Goal: Task Accomplishment & Management: Complete application form

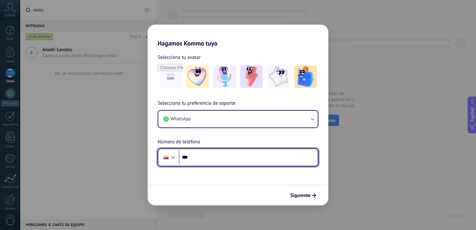
click at [215, 157] on input "***" at bounding box center [248, 157] width 139 height 14
type input "**********"
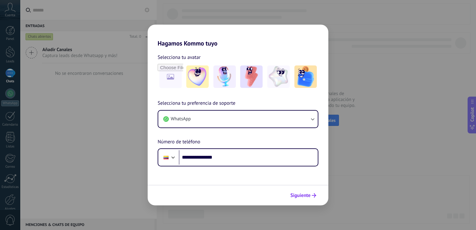
click at [309, 195] on span "Siguiente" at bounding box center [300, 195] width 20 height 4
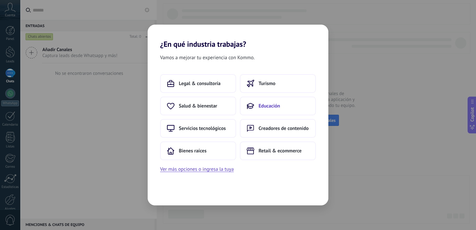
click at [260, 105] on span "Educación" at bounding box center [270, 106] width 22 height 6
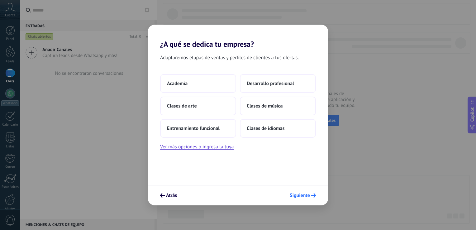
click at [306, 192] on button "Siguiente" at bounding box center [303, 195] width 32 height 11
click at [303, 195] on span "Siguiente" at bounding box center [300, 195] width 20 height 4
click at [259, 87] on button "Desarrollo profesional" at bounding box center [278, 83] width 76 height 19
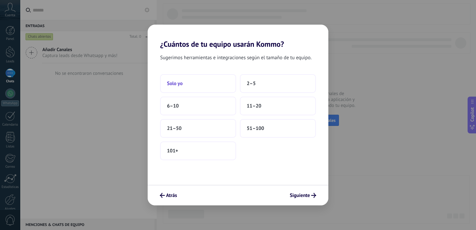
click at [193, 86] on button "Solo yo" at bounding box center [198, 83] width 76 height 19
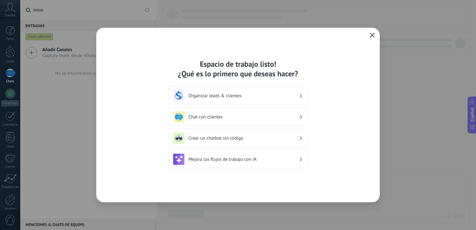
click at [371, 37] on icon "button" at bounding box center [372, 35] width 5 height 5
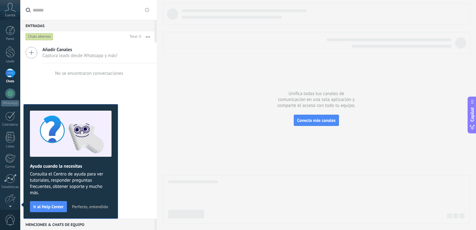
click at [459, 20] on div at bounding box center [317, 14] width 308 height 22
drag, startPoint x: 460, startPoint y: 0, endPoint x: 361, endPoint y: 37, distance: 105.2
click at [361, 37] on div at bounding box center [317, 43] width 308 height 22
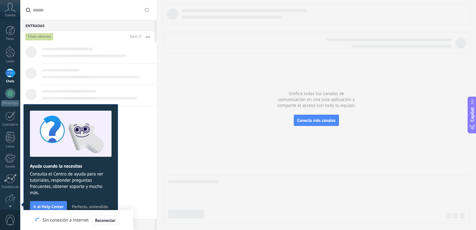
click at [199, 92] on div at bounding box center [316, 113] width 307 height 221
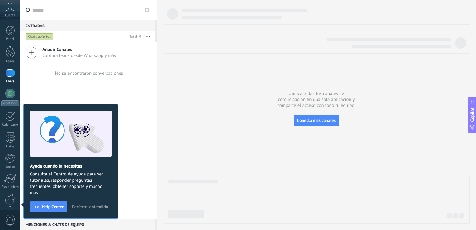
click at [9, 14] on span "Cuenta" at bounding box center [10, 15] width 10 height 4
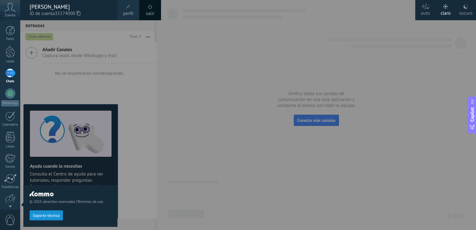
click at [182, 77] on div at bounding box center [258, 115] width 476 height 230
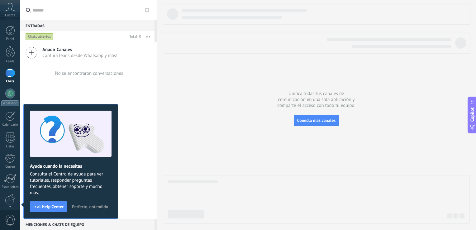
click at [150, 42] on button "button" at bounding box center [147, 36] width 13 height 11
click at [162, 75] on div "Unifica todas tus canales de comunicación en una sola aplicación y comparte el …" at bounding box center [316, 115] width 319 height 230
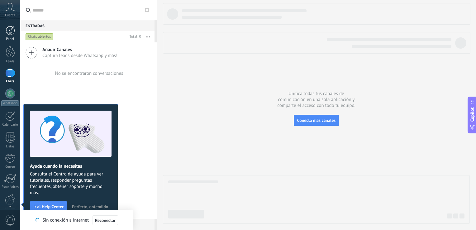
click at [4, 31] on link "Panel" at bounding box center [10, 33] width 20 height 15
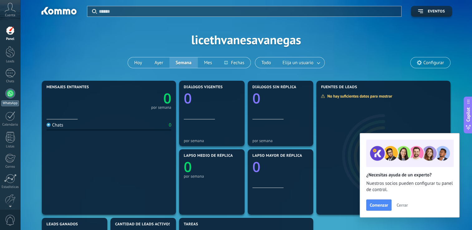
click at [13, 91] on div at bounding box center [10, 94] width 10 height 10
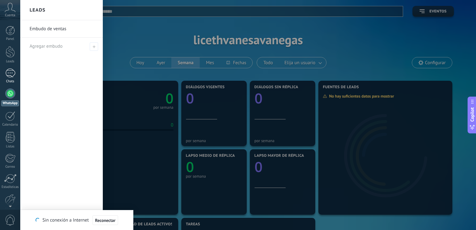
click at [12, 73] on div at bounding box center [10, 73] width 10 height 9
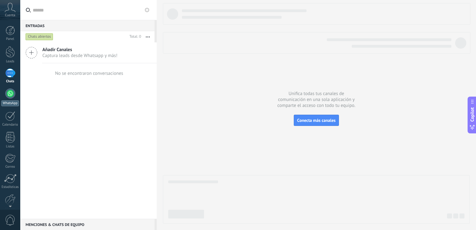
click at [12, 94] on div at bounding box center [10, 94] width 10 height 10
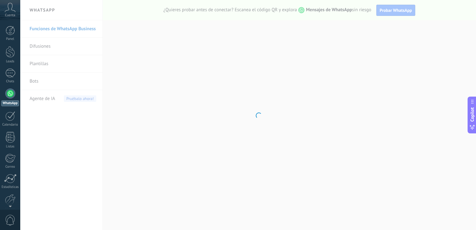
click at [171, 135] on body ".abccls-1,.abccls-2{fill-rule:evenodd}.abccls-2{fill:#fff} .abfcls-1{fill:none}…" at bounding box center [238, 115] width 476 height 230
click at [274, 120] on body ".abccls-1,.abccls-2{fill-rule:evenodd}.abccls-2{fill:#fff} .abfcls-1{fill:none}…" at bounding box center [238, 115] width 476 height 230
click at [14, 75] on div at bounding box center [10, 73] width 10 height 9
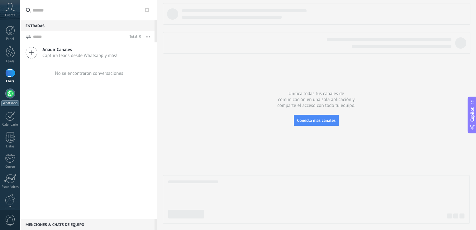
click at [10, 98] on div at bounding box center [10, 94] width 10 height 10
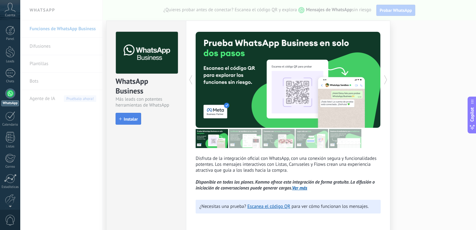
click at [126, 120] on span "Instalar" at bounding box center [131, 119] width 14 height 4
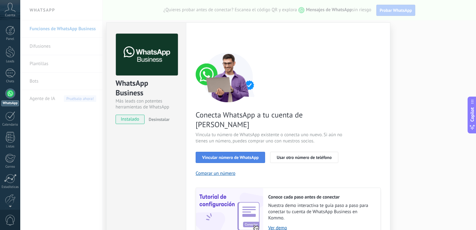
click at [232, 155] on span "Vincular número de WhatsApp" at bounding box center [230, 157] width 56 height 4
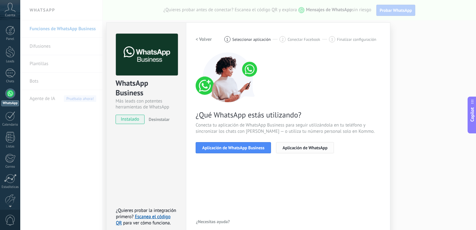
click at [300, 148] on span "Aplicación de WhatsApp" at bounding box center [305, 148] width 45 height 4
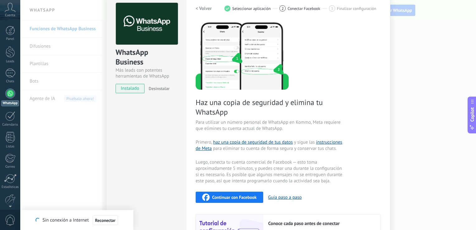
scroll to position [30, 0]
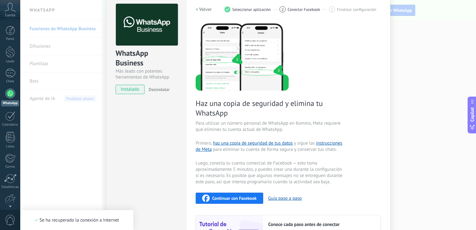
click at [236, 199] on span "Continuar con Facebook" at bounding box center [234, 198] width 45 height 4
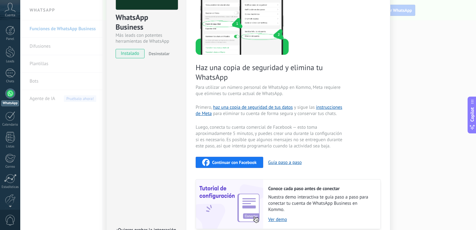
scroll to position [92, 0]
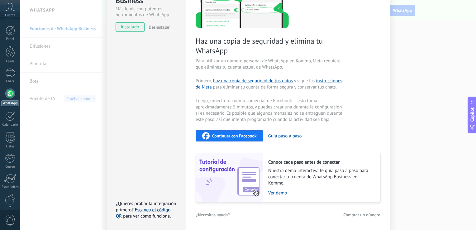
click at [152, 208] on link "Escanea el código QR" at bounding box center [143, 213] width 55 height 12
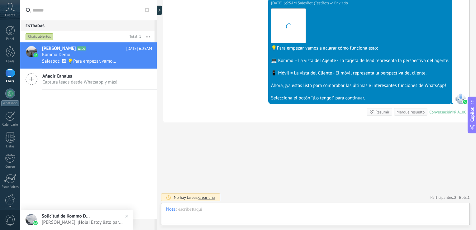
scroll to position [9, 0]
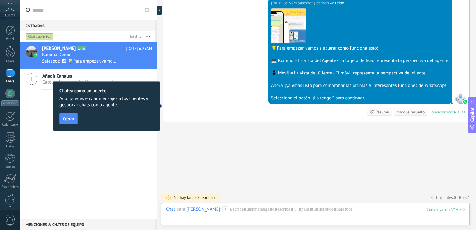
click at [431, 181] on div "Buscar Carga más [DATE] [DATE] Creación: 2 eventos Expandir [DATE] 6:25AM [PERS…" at bounding box center [316, 24] width 319 height 413
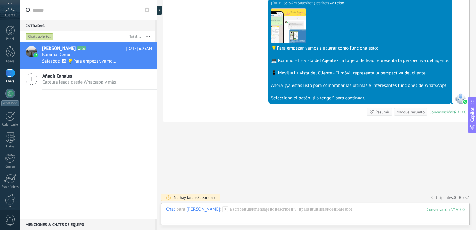
click at [349, 31] on div "Descargar 💡Para empezar, vamos a aclarar cómo funciona esto: 💻 Kommo = La vista…" at bounding box center [360, 53] width 178 height 95
click at [365, 165] on div "Buscar Carga más [DATE] [DATE] Creación: 2 eventos Expandir [DATE] 6:25AM [PERS…" at bounding box center [316, 24] width 319 height 413
click at [39, 85] on div "Añadir Canales Captura leads desde Whatsapp y más!" at bounding box center [88, 79] width 136 height 21
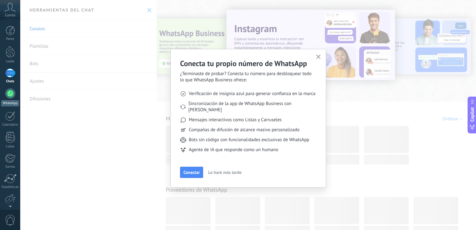
click at [10, 96] on div at bounding box center [10, 94] width 10 height 10
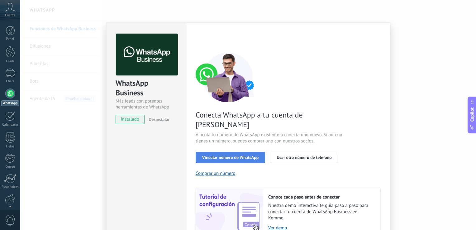
click at [244, 155] on span "Vincular número de WhatsApp" at bounding box center [230, 157] width 56 height 4
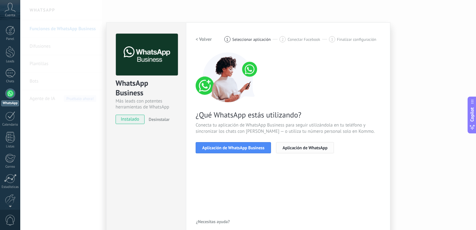
click at [290, 149] on span "Aplicación de WhatsApp" at bounding box center [305, 148] width 45 height 4
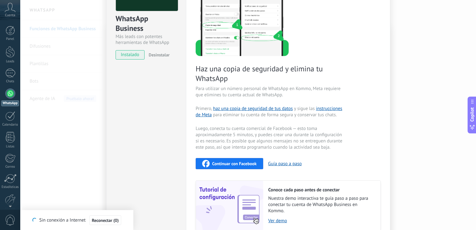
scroll to position [67, 0]
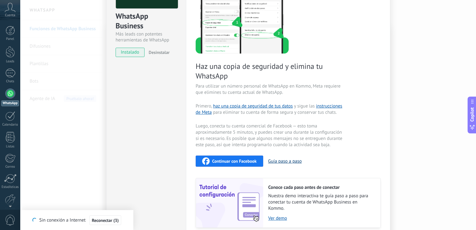
click at [281, 162] on button "Guía paso a paso" at bounding box center [285, 161] width 34 height 6
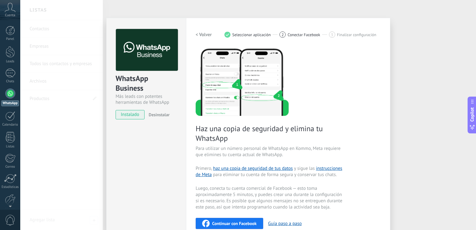
scroll to position [0, 0]
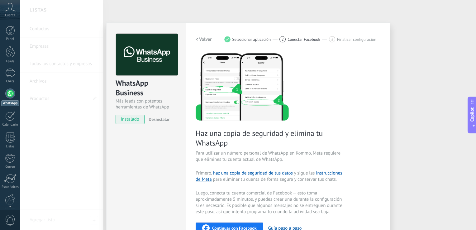
click at [157, 64] on img at bounding box center [147, 55] width 62 height 42
click at [400, 49] on div "WhatsApp Business Más leads con potentes herramientas de WhatsApp instalado Des…" at bounding box center [248, 115] width 456 height 230
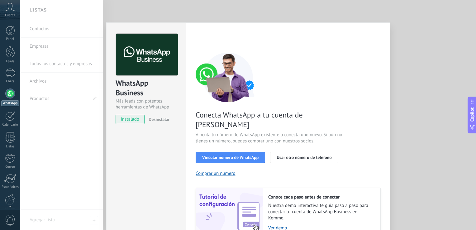
click at [400, 49] on div "WhatsApp Business Más leads con potentes herramientas de WhatsApp instalado Des…" at bounding box center [248, 115] width 456 height 230
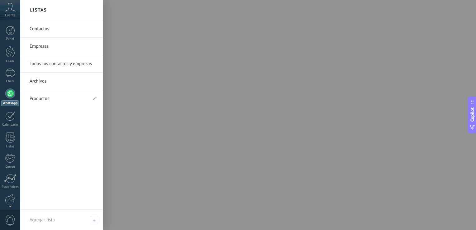
click at [147, 123] on div at bounding box center [258, 115] width 476 height 230
click at [14, 73] on div "1" at bounding box center [10, 73] width 10 height 9
click at [12, 94] on div at bounding box center [10, 94] width 10 height 10
click at [45, 29] on link "Contactos" at bounding box center [63, 28] width 67 height 17
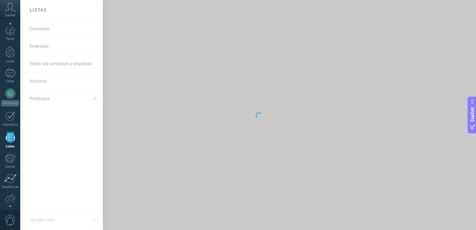
scroll to position [16, 0]
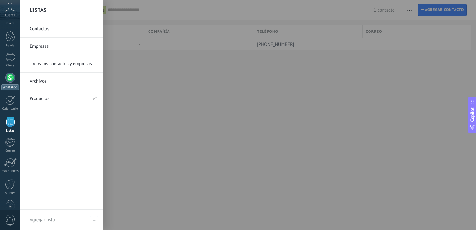
click at [9, 80] on div at bounding box center [10, 78] width 10 height 10
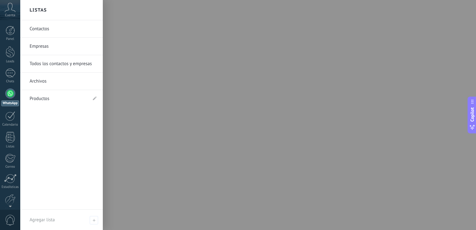
click at [9, 93] on div at bounding box center [10, 94] width 10 height 10
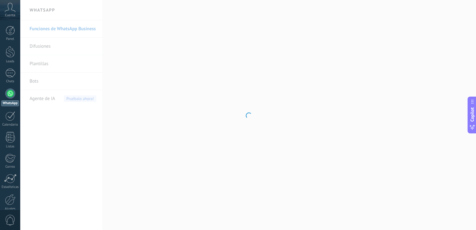
click at [333, 108] on div at bounding box center [248, 115] width 456 height 230
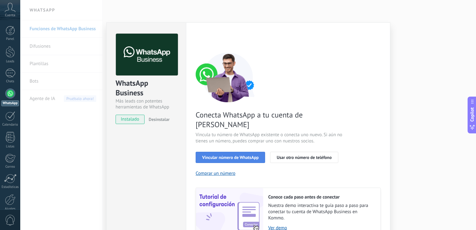
click at [241, 152] on button "Vincular número de WhatsApp" at bounding box center [230, 157] width 69 height 11
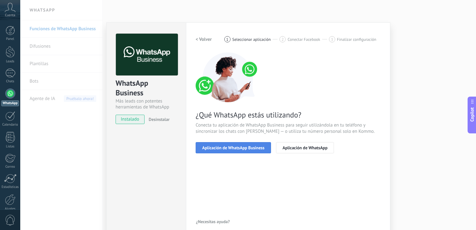
click at [254, 144] on button "Aplicación de WhatsApp Business" at bounding box center [233, 147] width 75 height 11
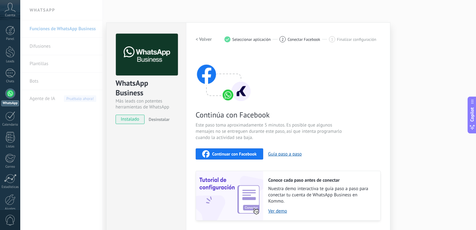
click at [244, 154] on span "Continuar con Facebook" at bounding box center [234, 154] width 45 height 4
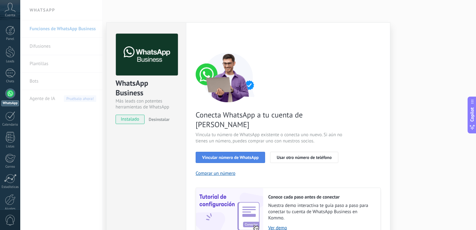
click at [250, 155] on span "Vincular número de WhatsApp" at bounding box center [230, 157] width 56 height 4
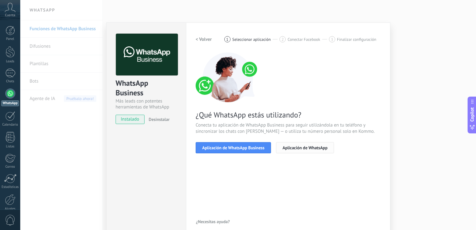
click at [296, 148] on span "Aplicación de WhatsApp" at bounding box center [305, 148] width 45 height 4
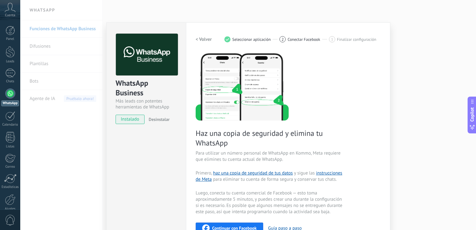
click at [246, 227] on span "Continuar con Facebook" at bounding box center [234, 228] width 45 height 4
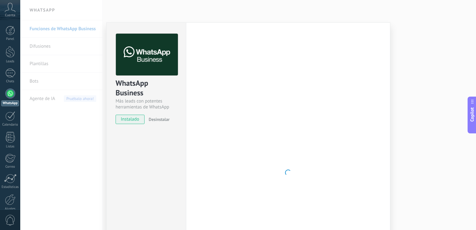
click at [290, 45] on div at bounding box center [288, 173] width 185 height 278
click at [11, 79] on link "Chats" at bounding box center [10, 76] width 20 height 15
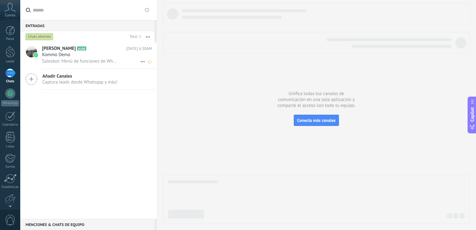
click at [95, 50] on h2 "Vanesa Vanegas A100" at bounding box center [84, 48] width 84 height 6
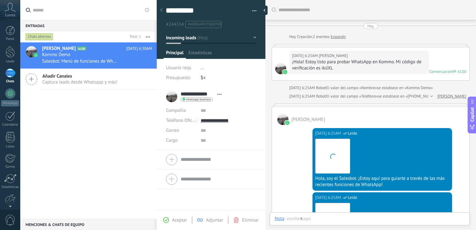
scroll to position [242, 0]
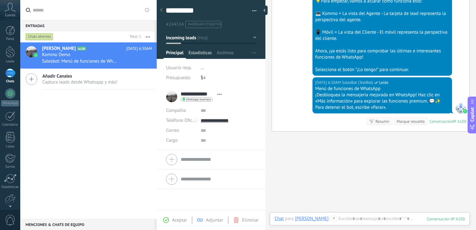
click at [202, 53] on span "Estadísticas" at bounding box center [200, 54] width 23 height 9
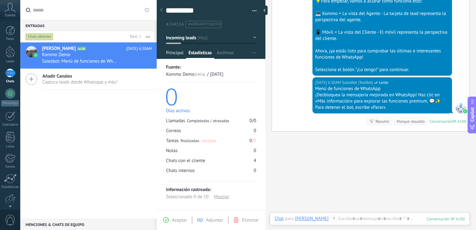
click at [174, 50] on span "Principal" at bounding box center [174, 54] width 17 height 9
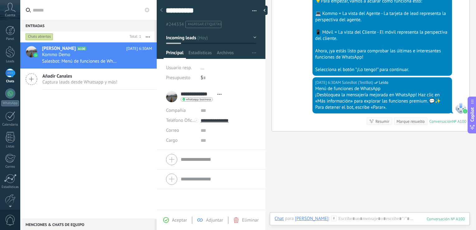
click at [168, 163] on div at bounding box center [211, 160] width 90 height 16
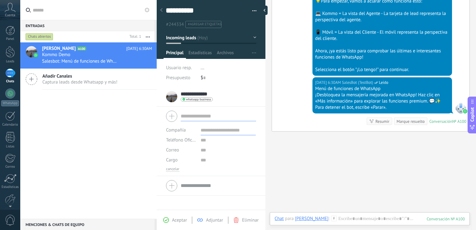
drag, startPoint x: 149, startPoint y: 132, endPoint x: 91, endPoint y: 104, distance: 63.4
click at [91, 104] on div "Vanesa Vanegas A100 Hoy 6:30AM Kommo Demo Salesbot: Menú de funciones de WhatsA…" at bounding box center [88, 130] width 136 height 176
click at [32, 79] on icon at bounding box center [32, 79] width 12 height 12
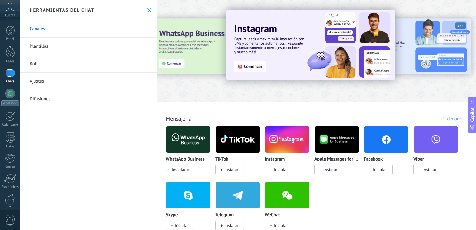
click at [287, 140] on img at bounding box center [287, 139] width 44 height 30
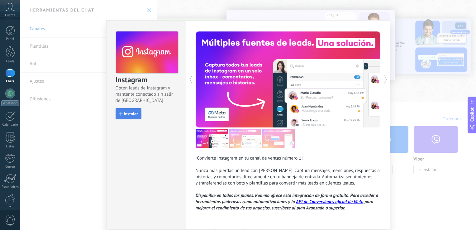
click at [125, 114] on span "Instalar" at bounding box center [131, 114] width 14 height 4
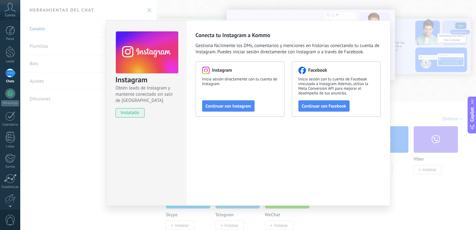
click at [125, 114] on span "instalado" at bounding box center [130, 112] width 28 height 9
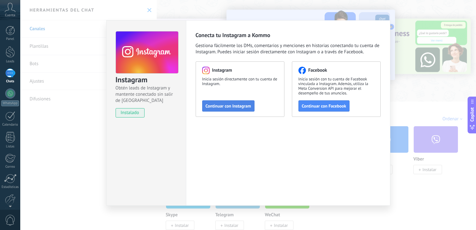
click at [238, 104] on span "Continuar con Instagram" at bounding box center [228, 106] width 45 height 4
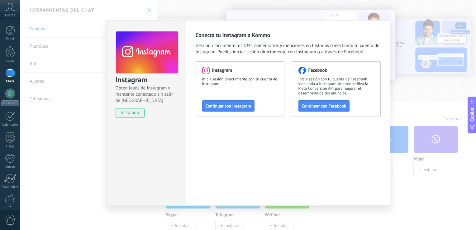
click at [427, 92] on div "Instagram Obtén leads de Instagram y mantente conectado sin salir de Kommo inst…" at bounding box center [248, 115] width 456 height 230
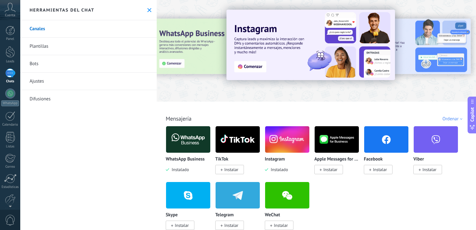
click at [149, 9] on icon at bounding box center [149, 10] width 4 height 4
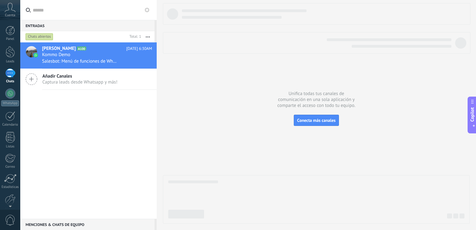
click at [97, 78] on span "Añadir Canales" at bounding box center [79, 76] width 75 height 6
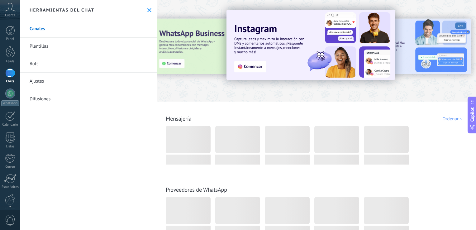
click at [147, 9] on use at bounding box center [149, 10] width 4 height 4
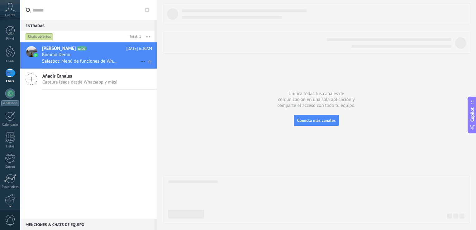
click at [62, 58] on span "Kommo Demo" at bounding box center [56, 55] width 28 height 6
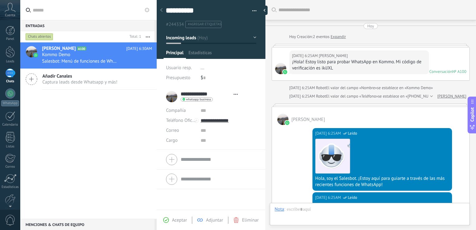
type textarea "**********"
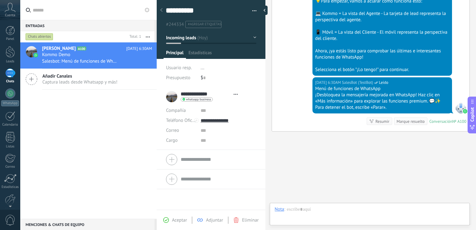
scroll to position [9, 0]
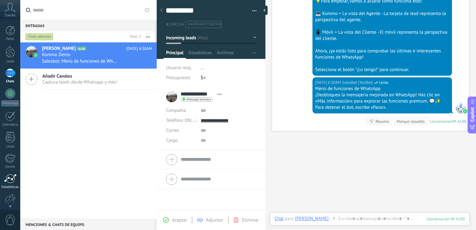
click at [10, 182] on div at bounding box center [10, 178] width 12 height 9
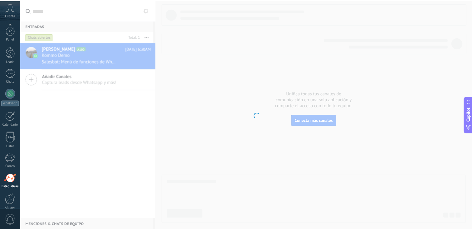
scroll to position [29, 0]
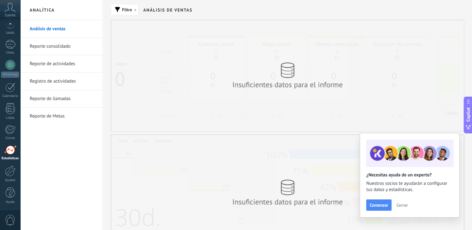
click at [405, 203] on span "Cerrar" at bounding box center [401, 205] width 11 height 4
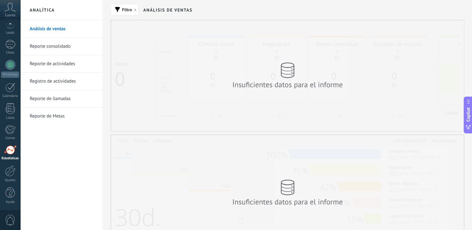
click at [301, 108] on div "Insuficientes datos para el informe" at bounding box center [287, 75] width 352 height 111
click at [290, 65] on icon at bounding box center [287, 70] width 14 height 16
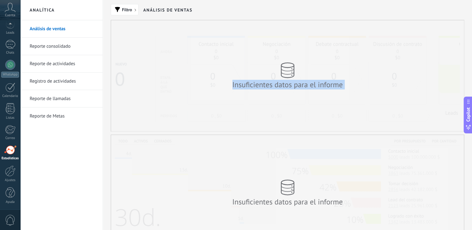
click at [290, 65] on icon at bounding box center [287, 70] width 14 height 16
click at [292, 161] on div "Insuficientes datos para el informe" at bounding box center [287, 193] width 352 height 116
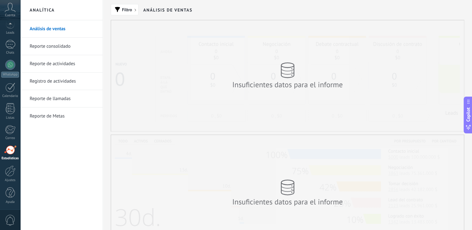
click at [68, 78] on link "Registro de actividades" at bounding box center [63, 81] width 67 height 17
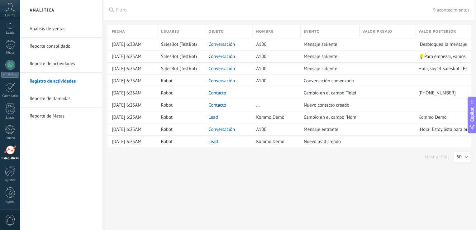
click at [60, 31] on link "Análisis de ventas" at bounding box center [63, 28] width 67 height 17
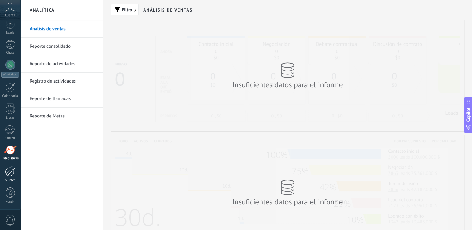
click at [9, 174] on div at bounding box center [10, 170] width 11 height 11
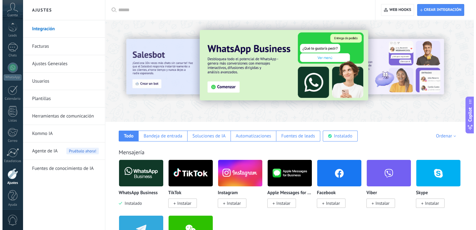
scroll to position [29, 0]
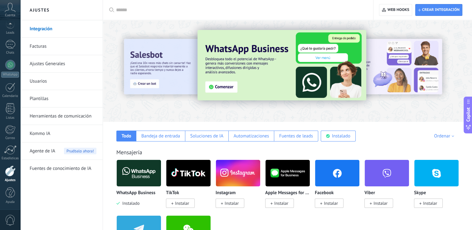
click at [39, 83] on link "Usuarios" at bounding box center [63, 81] width 67 height 17
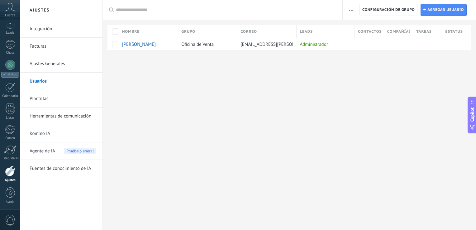
click at [38, 81] on link "Usuarios" at bounding box center [63, 81] width 67 height 17
type input "*"
click at [10, 66] on div at bounding box center [10, 65] width 10 height 10
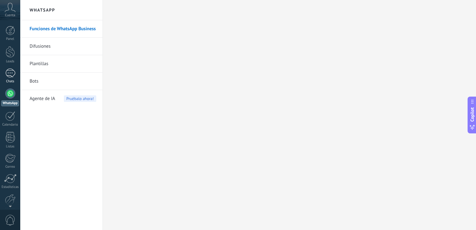
click at [10, 74] on div at bounding box center [10, 73] width 10 height 9
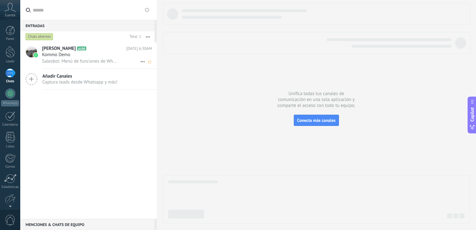
click at [89, 56] on div "Kommo Demo" at bounding box center [97, 55] width 110 height 6
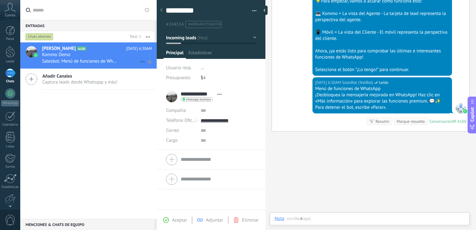
scroll to position [9, 0]
click at [32, 79] on use at bounding box center [31, 79] width 11 height 11
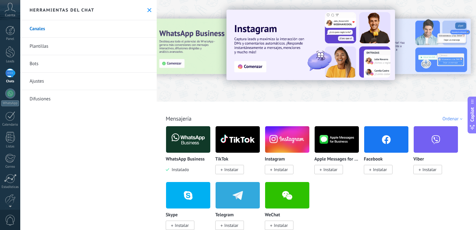
click at [41, 83] on link "Ajustes" at bounding box center [88, 81] width 136 height 17
click at [147, 12] on button at bounding box center [149, 9] width 5 height 5
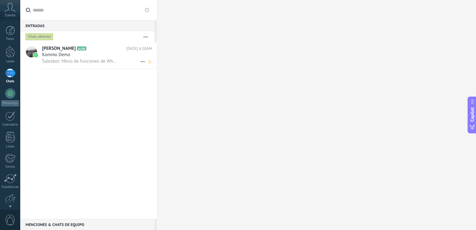
click at [81, 62] on span "Salesbot: Menú de funciones de WhatsApp ¡Desbloquea la mensajería mejorada en W…" at bounding box center [80, 61] width 76 height 6
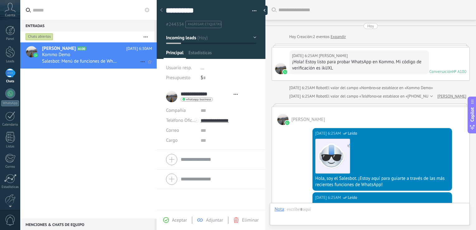
type textarea "**********"
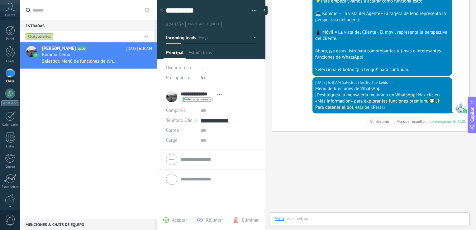
scroll to position [9, 0]
click at [71, 73] on div "Vanesa Vanegas A100 Hoy 6:30AM Kommo Demo Salesbot: Menú de funciones de WhatsA…" at bounding box center [88, 130] width 136 height 176
click at [146, 36] on button "button" at bounding box center [145, 36] width 13 height 11
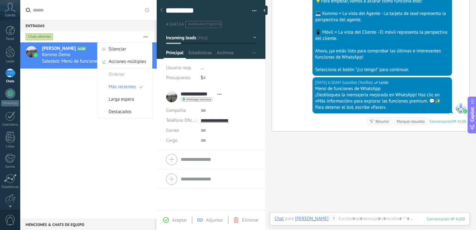
drag, startPoint x: 307, startPoint y: 164, endPoint x: 308, endPoint y: 186, distance: 21.9
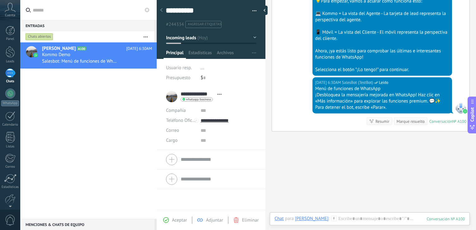
click at [173, 165] on div at bounding box center [211, 160] width 90 height 16
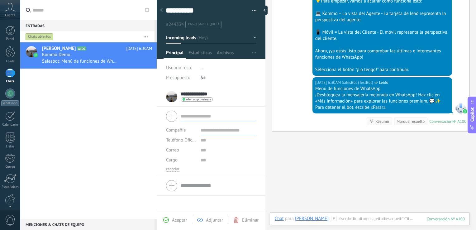
type input "*"
type input "**********"
click at [221, 131] on input "text" at bounding box center [228, 130] width 55 height 10
type input "*********"
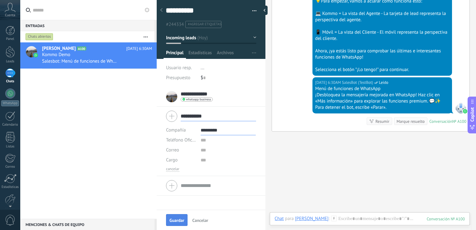
click at [179, 217] on button "Guardar" at bounding box center [177, 220] width 22 height 12
type input "*********"
type textarea "***"
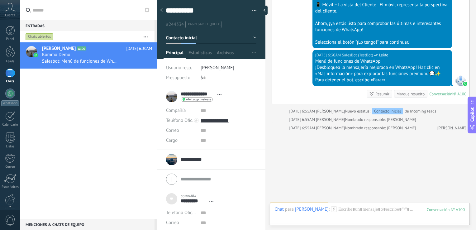
scroll to position [281, 0]
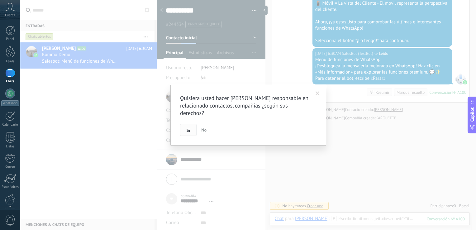
click at [189, 130] on span "Si" at bounding box center [188, 130] width 3 height 4
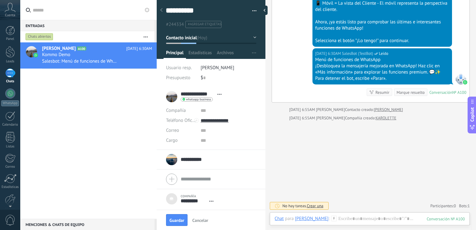
click at [220, 160] on div "**********" at bounding box center [211, 160] width 90 height 16
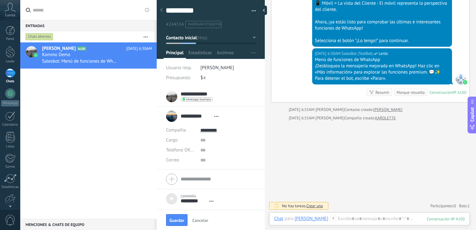
drag, startPoint x: 265, startPoint y: 169, endPoint x: 264, endPoint y: 186, distance: 16.8
click at [265, 186] on div at bounding box center [265, 115] width 0 height 230
type textarea "***"
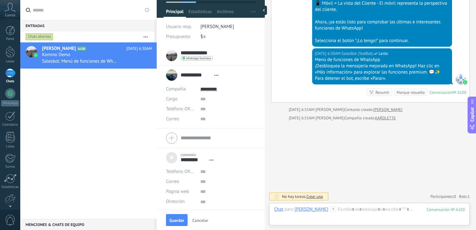
scroll to position [0, 0]
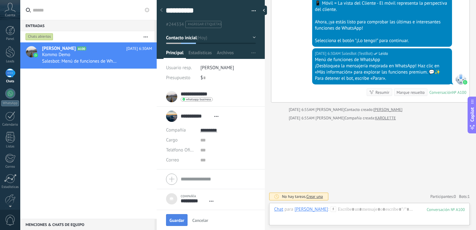
click at [182, 219] on span "Guardar" at bounding box center [177, 220] width 15 height 4
